Goal: Find specific page/section: Find specific page/section

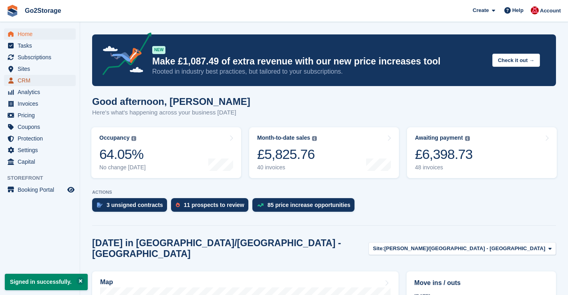
click at [27, 77] on span "CRM" at bounding box center [42, 80] width 48 height 11
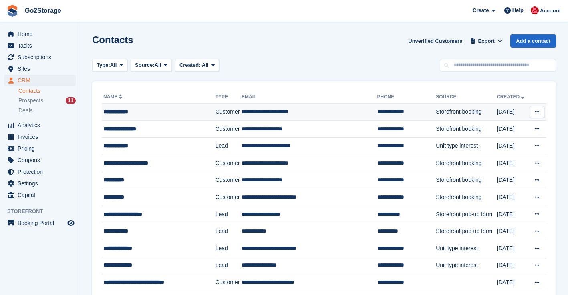
click at [136, 114] on div "**********" at bounding box center [155, 112] width 104 height 8
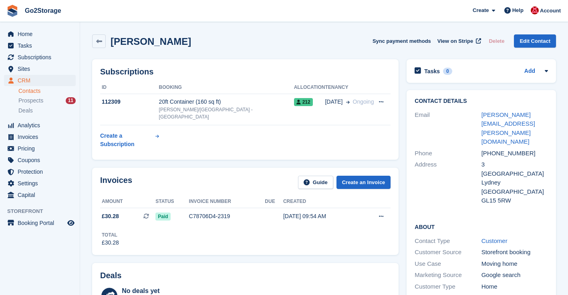
click at [30, 90] on link "Contacts" at bounding box center [46, 91] width 57 height 8
